Goal: Find specific page/section: Find specific page/section

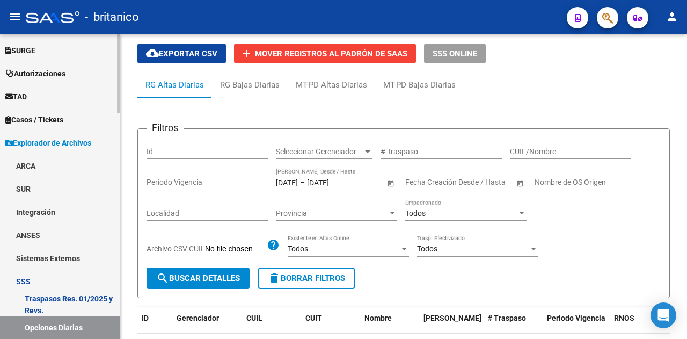
scroll to position [300, 0]
click at [29, 238] on link "ANSES" at bounding box center [60, 235] width 120 height 23
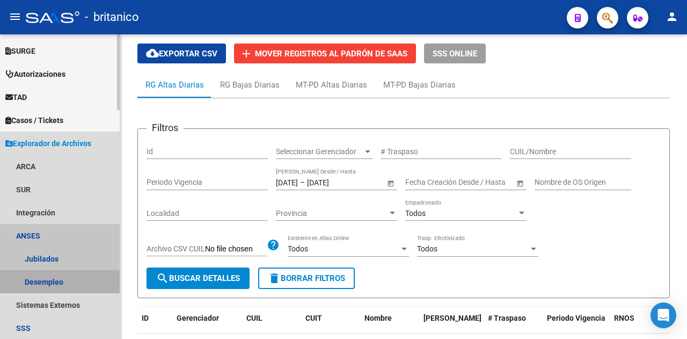
click at [39, 284] on link "Desempleo" at bounding box center [60, 281] width 120 height 23
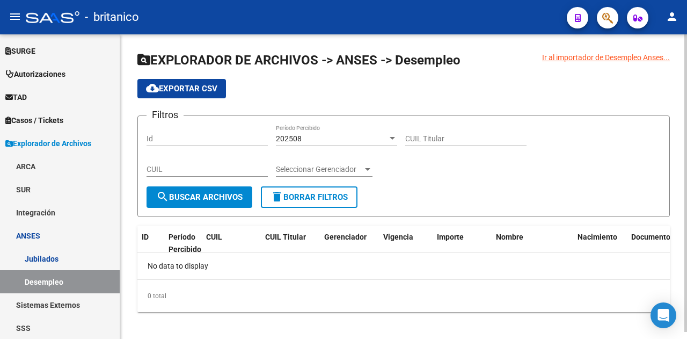
click at [216, 198] on span "search Buscar Archivos" at bounding box center [199, 197] width 86 height 10
click at [329, 137] on div "202508" at bounding box center [332, 138] width 112 height 9
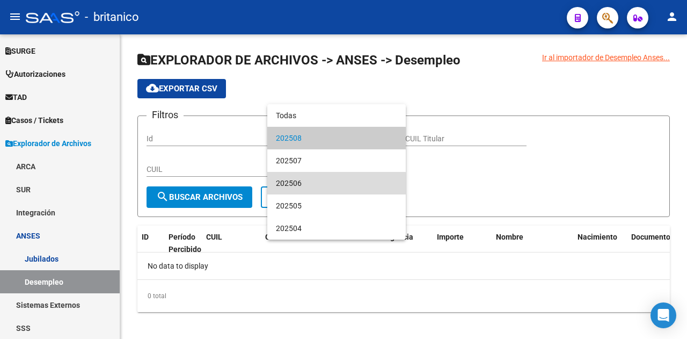
click at [282, 193] on span "202506" at bounding box center [336, 183] width 121 height 23
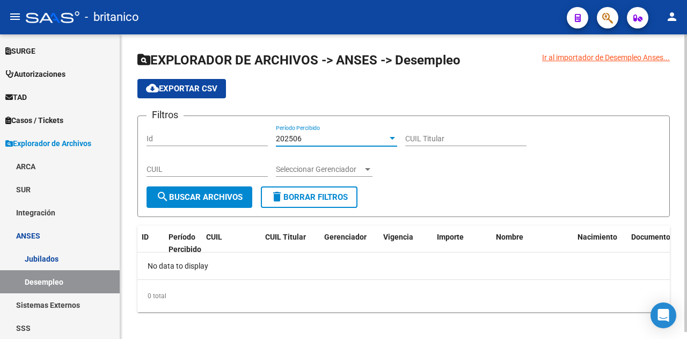
click at [194, 193] on span "search Buscar Archivos" at bounding box center [199, 197] width 86 height 10
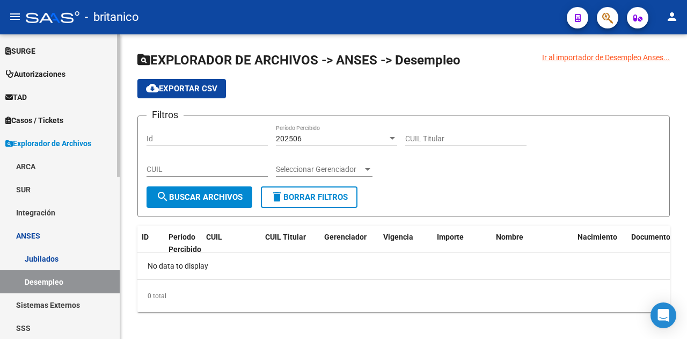
click at [19, 142] on span "Explorador de Archivos" at bounding box center [48, 143] width 86 height 12
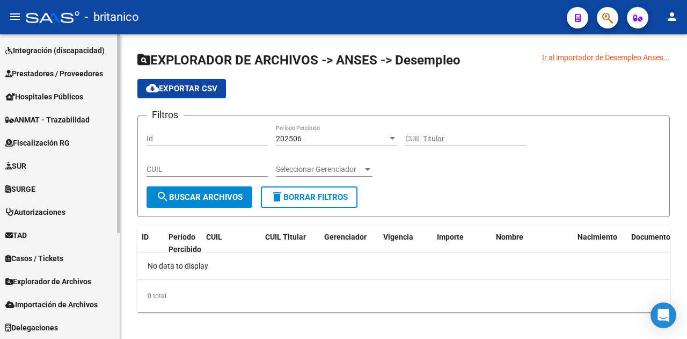
scroll to position [161, 0]
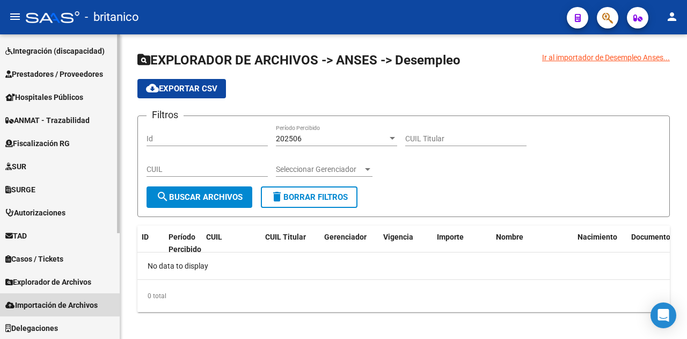
click at [51, 308] on span "Importación de Archivos" at bounding box center [51, 305] width 92 height 12
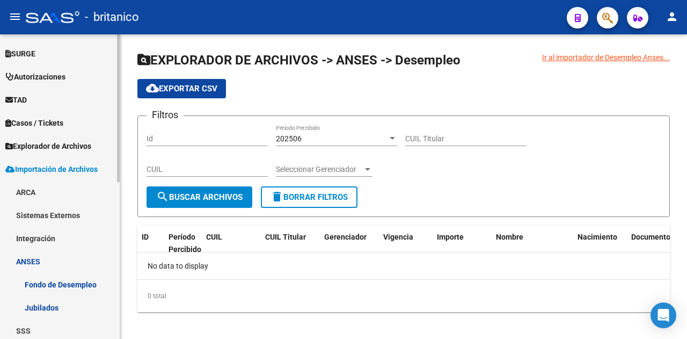
scroll to position [323, 0]
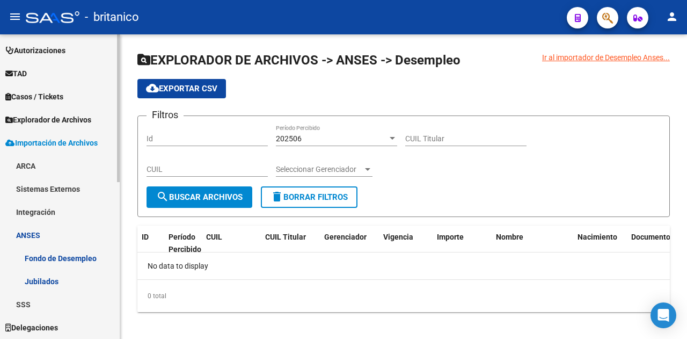
click at [52, 259] on link "Fondo de Desempleo" at bounding box center [60, 258] width 120 height 23
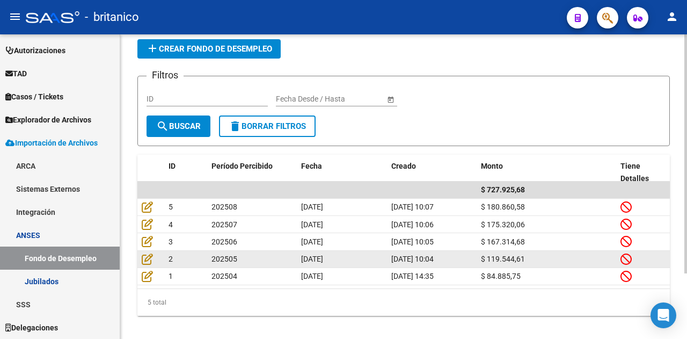
scroll to position [83, 0]
